Goal: Information Seeking & Learning: Understand process/instructions

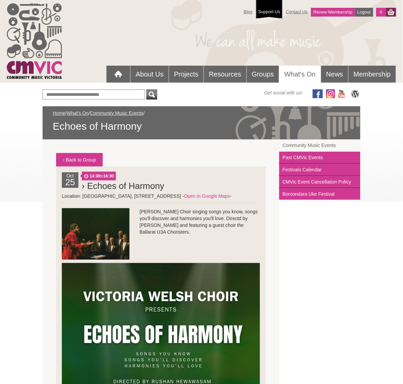
click at [266, 9] on link "Support Us" at bounding box center [269, 8] width 27 height 20
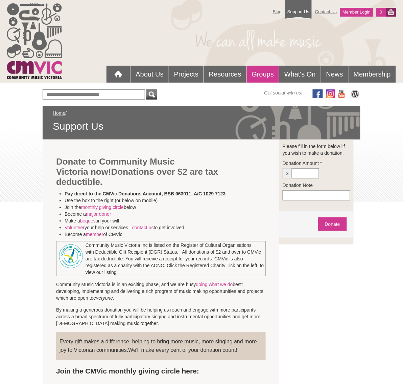
click at [262, 70] on link "Groups" at bounding box center [263, 74] width 32 height 17
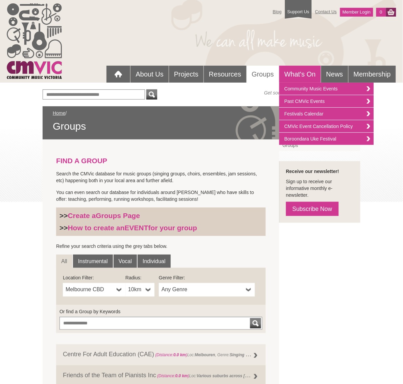
click at [296, 72] on link "What's On" at bounding box center [300, 74] width 42 height 17
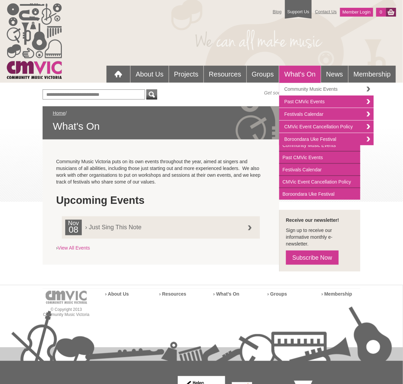
click at [299, 86] on link "Community Music Events" at bounding box center [326, 89] width 95 height 13
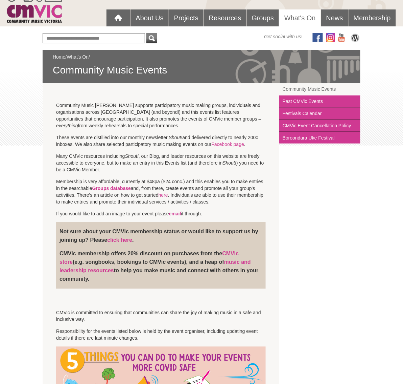
scroll to position [57, 0]
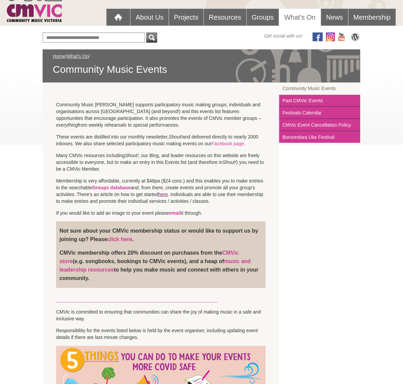
click at [165, 193] on link "here" at bounding box center [163, 193] width 9 height 5
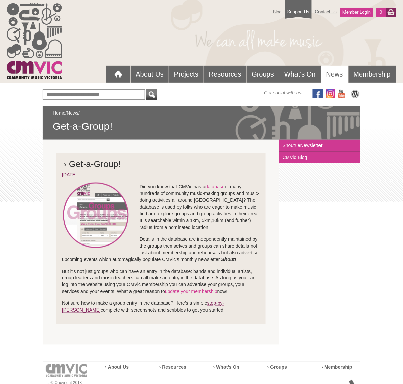
click at [224, 302] on link "step-by-[PERSON_NAME]" at bounding box center [143, 306] width 162 height 12
click at [258, 74] on link "Groups" at bounding box center [263, 74] width 32 height 17
